Goal: Task Accomplishment & Management: Complete application form

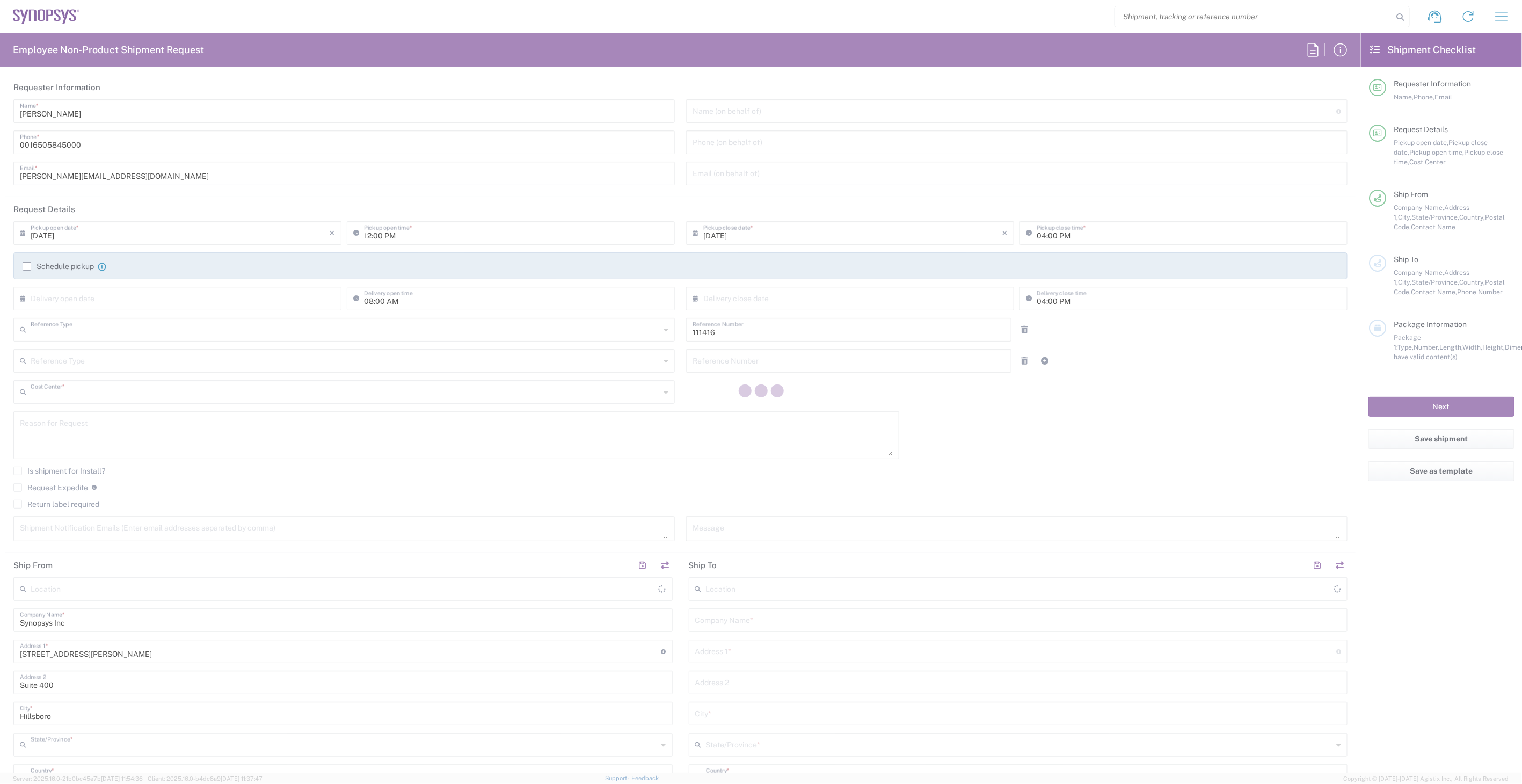
type input "Department"
type input "US01, SIG, IT Platform Products 111416"
type input "[US_STATE]"
type input "[GEOGRAPHIC_DATA]"
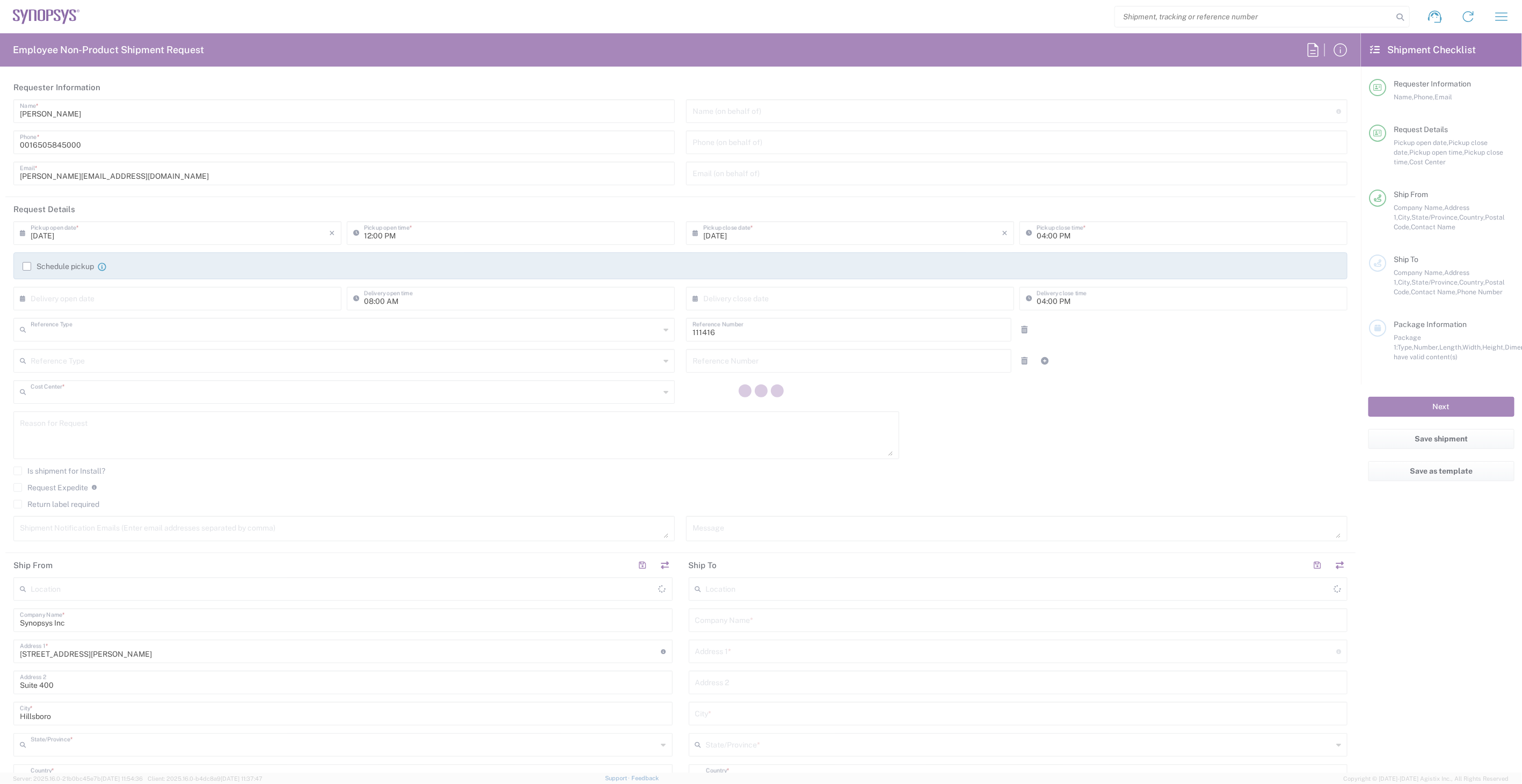
type input "Delivered at Place"
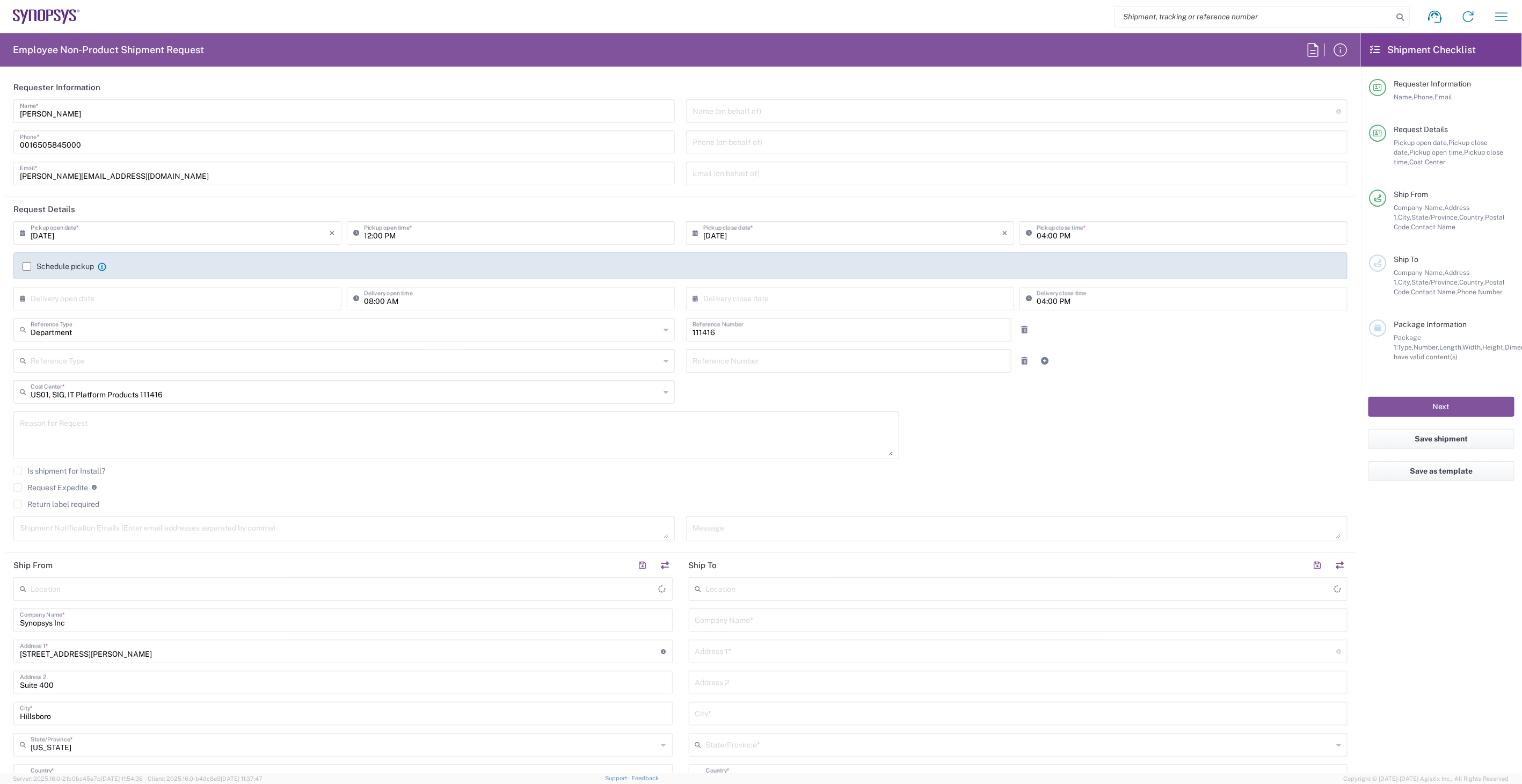
type input "Hillsboro US03"
